Goal: Information Seeking & Learning: Learn about a topic

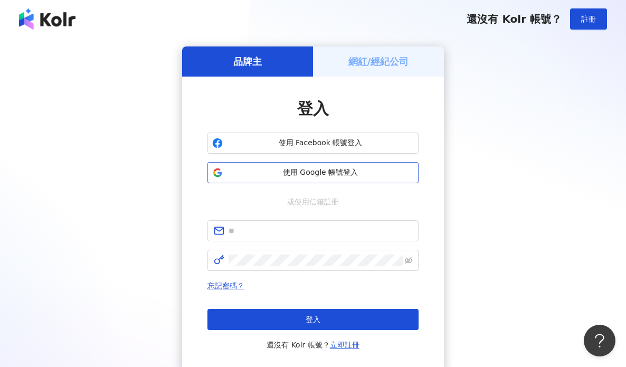
click at [252, 169] on span "使用 Google 帳號登入" at bounding box center [320, 172] width 187 height 11
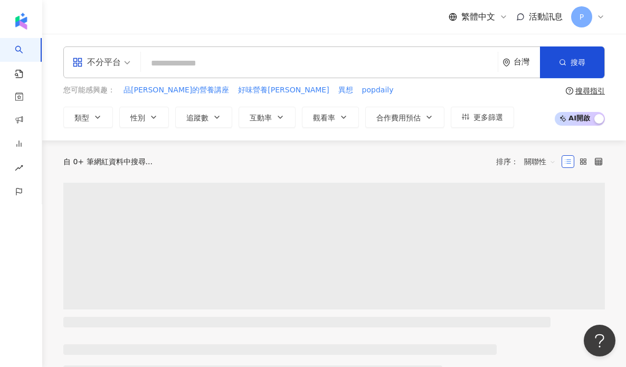
click at [295, 67] on input "search" at bounding box center [319, 63] width 348 height 20
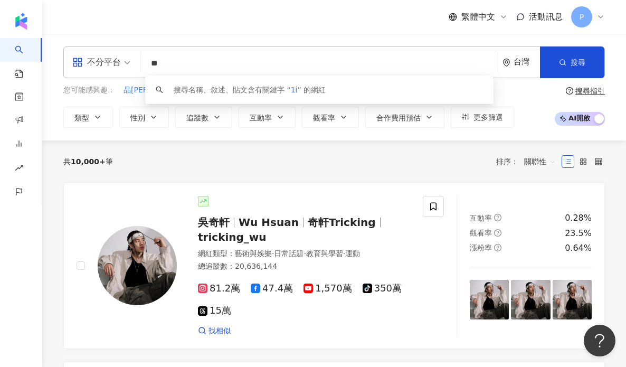
type input "*"
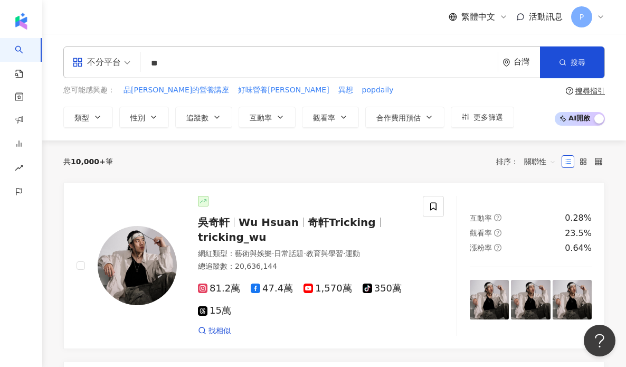
type input "*"
type input "****"
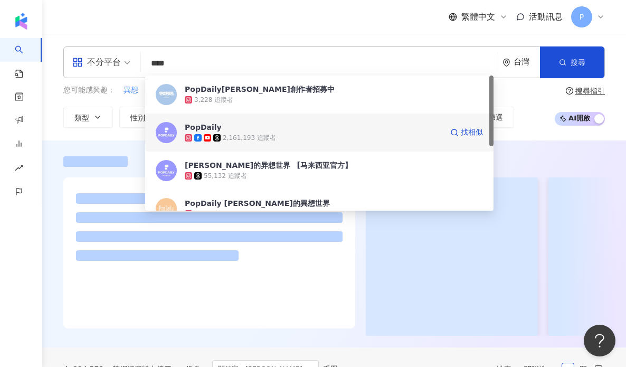
click at [239, 136] on div "2,161,193 追蹤者" at bounding box center [249, 138] width 53 height 9
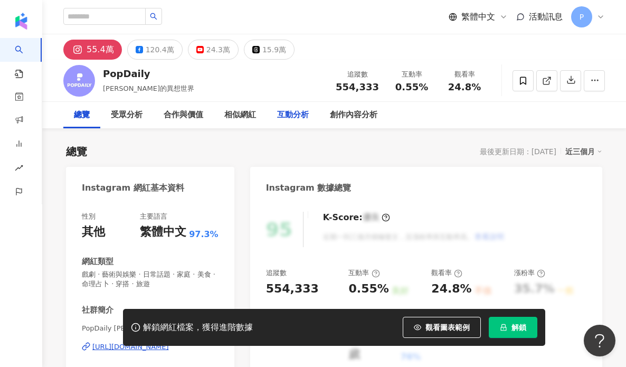
click at [298, 115] on div "互動分析" at bounding box center [293, 115] width 32 height 13
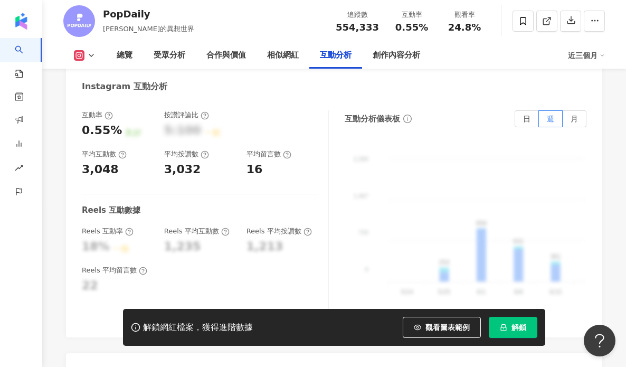
scroll to position [2155, 0]
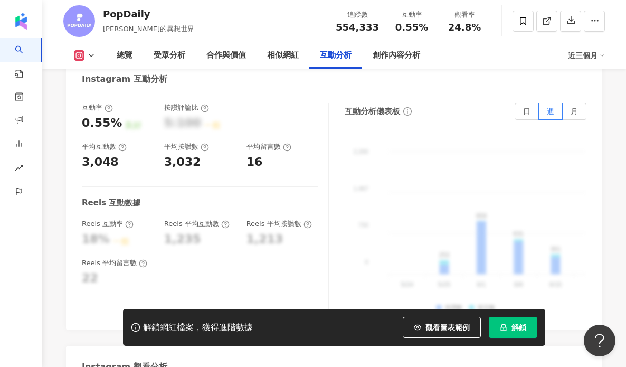
click at [94, 142] on div "平均互動數" at bounding box center [104, 146] width 45 height 9
click at [287, 143] on icon at bounding box center [287, 147] width 8 height 8
click at [291, 154] on div "16" at bounding box center [282, 162] width 72 height 16
